Goal: Transaction & Acquisition: Download file/media

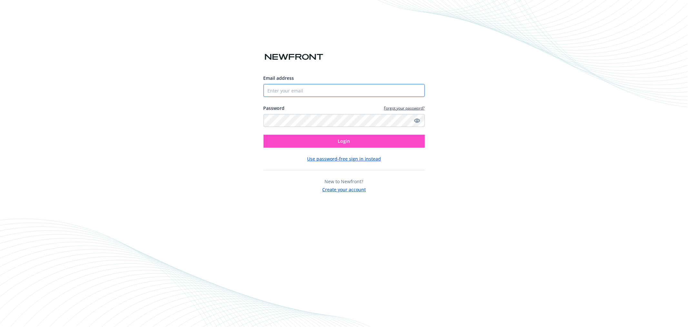
type input "[PERSON_NAME][EMAIL_ADDRESS][DOMAIN_NAME]"
click at [305, 143] on button "Login" at bounding box center [344, 141] width 161 height 13
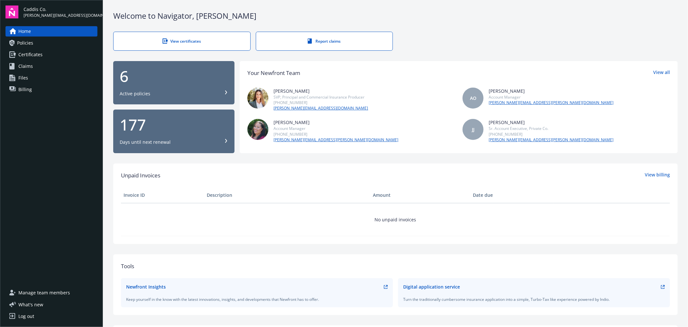
click at [40, 53] on span "Certificates" at bounding box center [30, 54] width 24 height 10
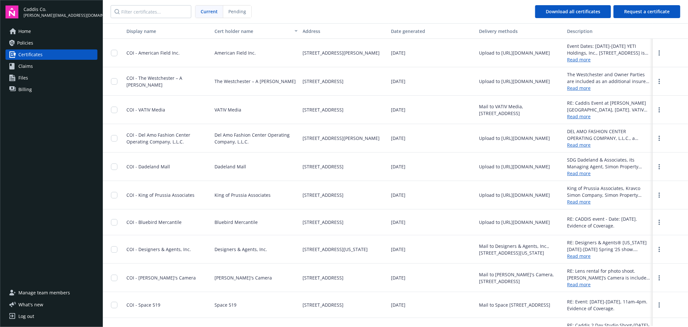
click at [38, 43] on link "Policies" at bounding box center [51, 43] width 92 height 10
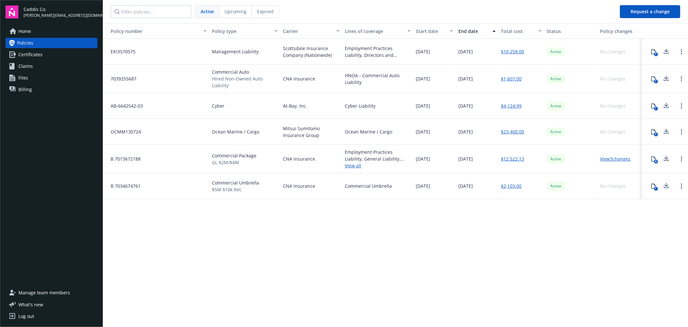
click at [352, 165] on link "View all" at bounding box center [378, 165] width 66 height 7
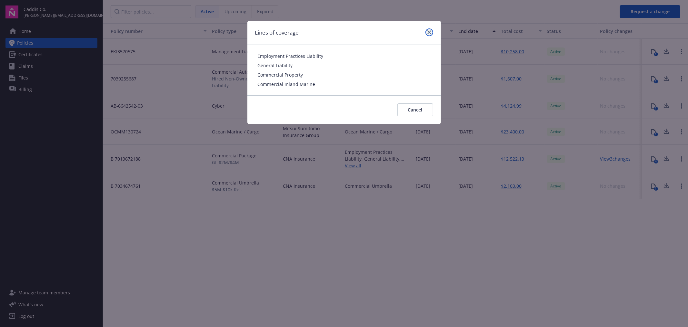
click at [430, 34] on icon "close" at bounding box center [430, 32] width 4 height 4
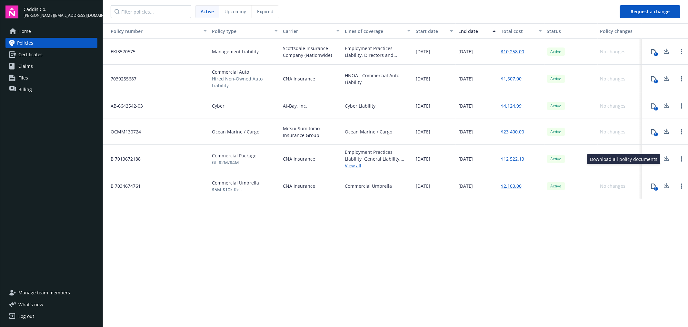
click at [667, 158] on icon at bounding box center [666, 158] width 4 height 4
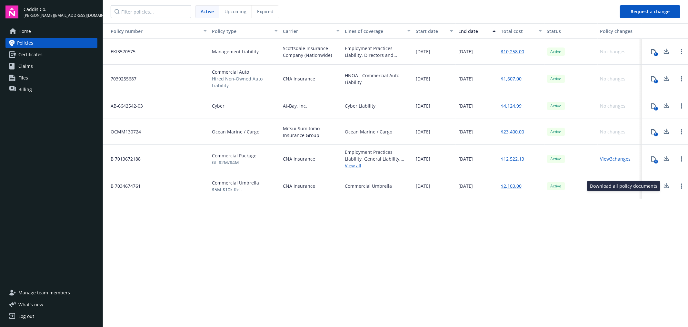
click at [666, 186] on icon at bounding box center [667, 186] width 8 height 8
click at [552, 239] on div "Policy number Policy type Carrier Lines of coverage Start date End date Total c…" at bounding box center [395, 174] width 585 height 302
click at [667, 157] on icon at bounding box center [667, 159] width 8 height 8
